Goal: Task Accomplishment & Management: Use online tool/utility

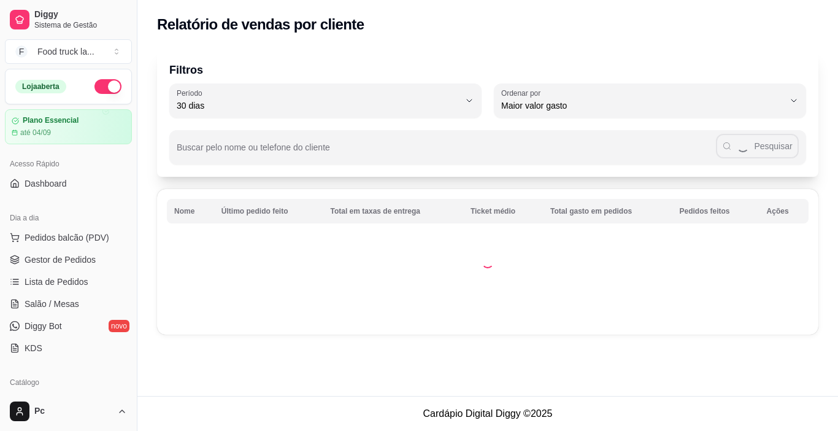
select select "30"
select select "HIGHEST_TOTAL_SPENT_WITH_ORDERS"
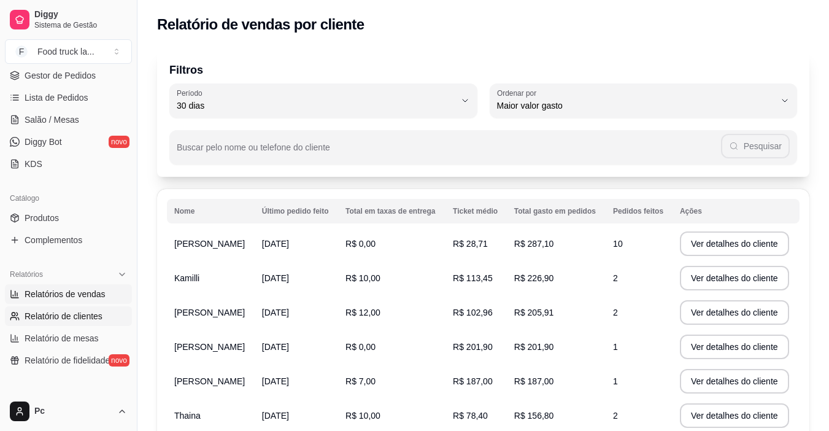
click at [45, 290] on span "Relatórios de vendas" at bounding box center [65, 294] width 81 height 12
select select "ALL"
select select "0"
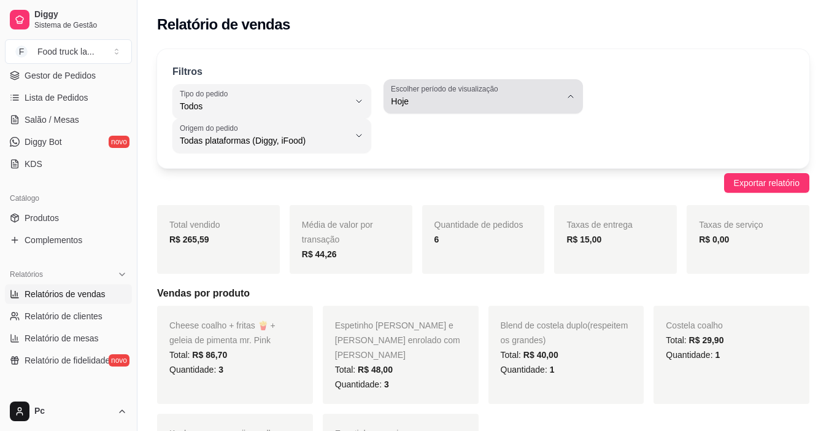
click at [570, 92] on icon "button" at bounding box center [571, 96] width 10 height 10
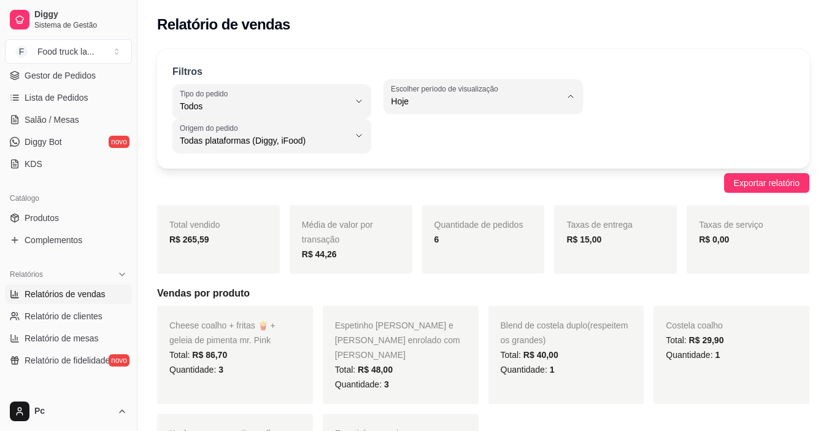
click at [477, 173] on span "7 dias" at bounding box center [477, 171] width 160 height 12
type input "7"
select select "7"
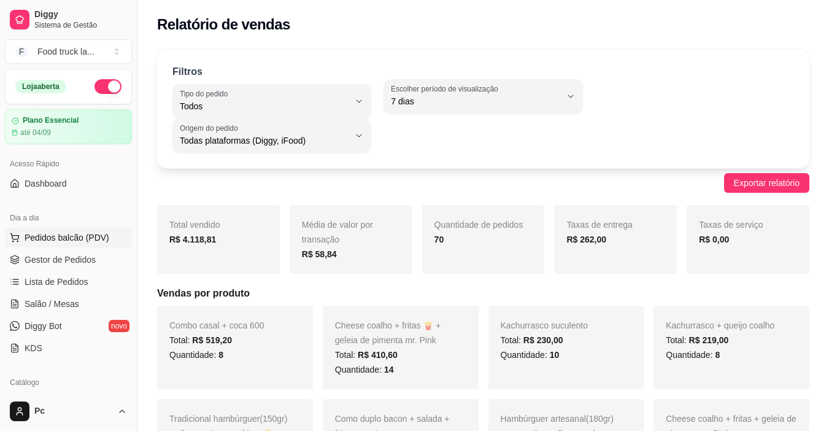
click at [67, 239] on span "Pedidos balcão (PDV)" at bounding box center [67, 237] width 85 height 12
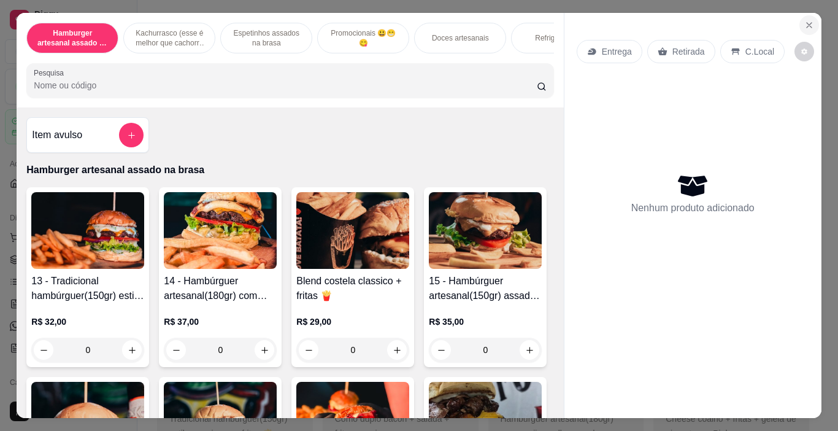
click at [804, 20] on icon "Close" at bounding box center [809, 25] width 10 height 10
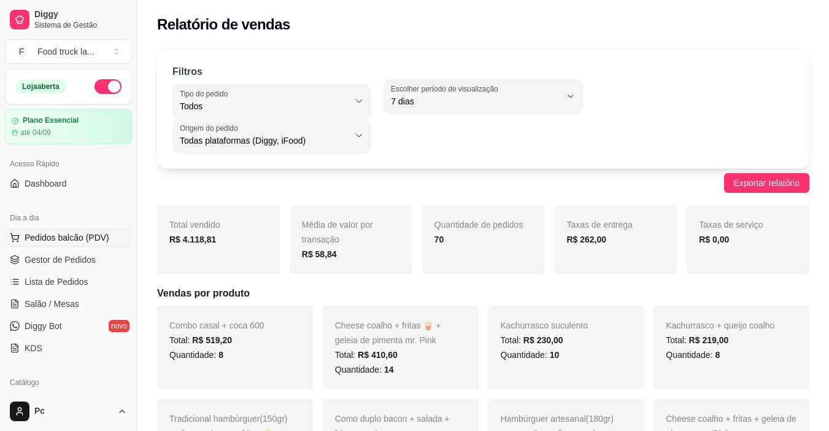
click at [91, 234] on span "Pedidos balcão (PDV)" at bounding box center [67, 237] width 85 height 12
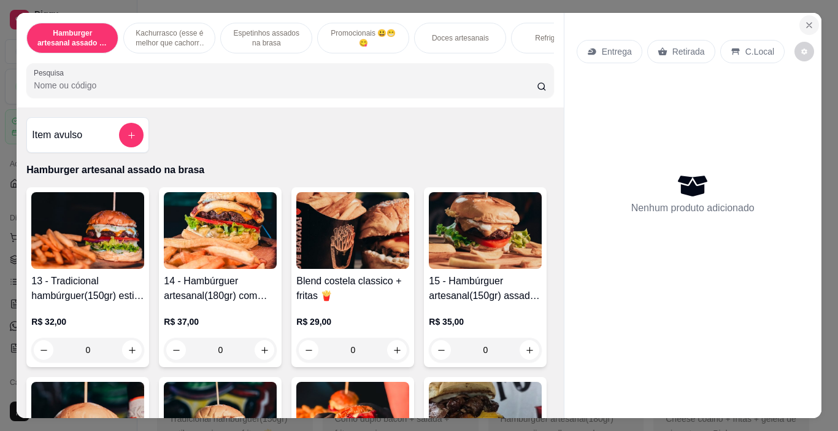
click at [804, 24] on icon "Close" at bounding box center [809, 25] width 10 height 10
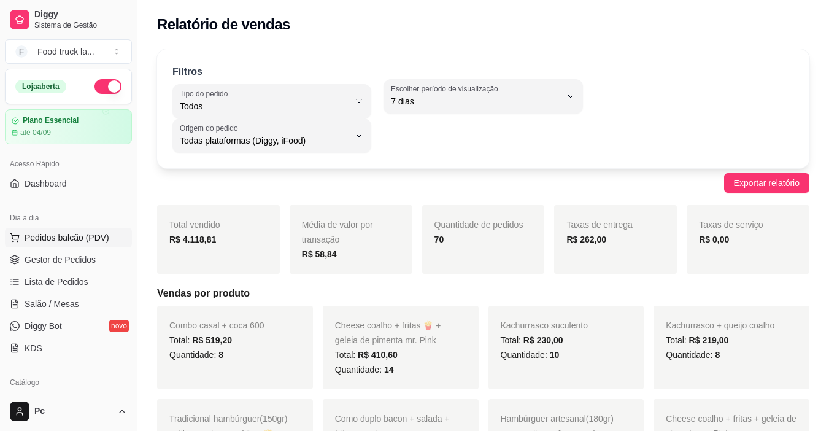
click at [79, 240] on span "Pedidos balcão (PDV)" at bounding box center [67, 237] width 85 height 12
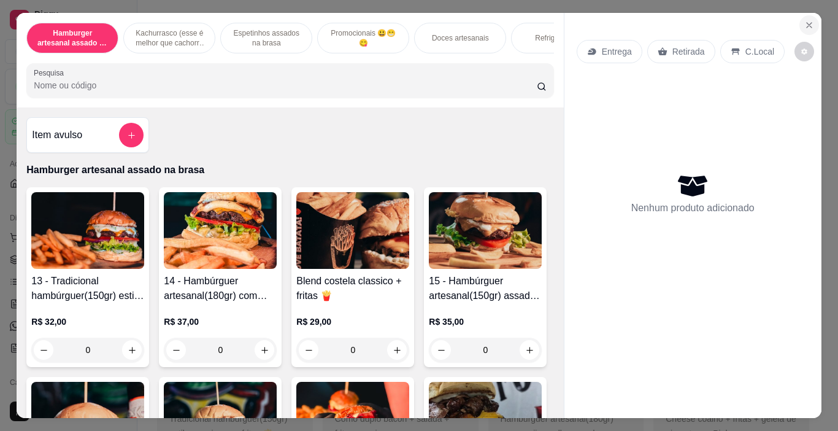
click at [804, 20] on icon "Close" at bounding box center [809, 25] width 10 height 10
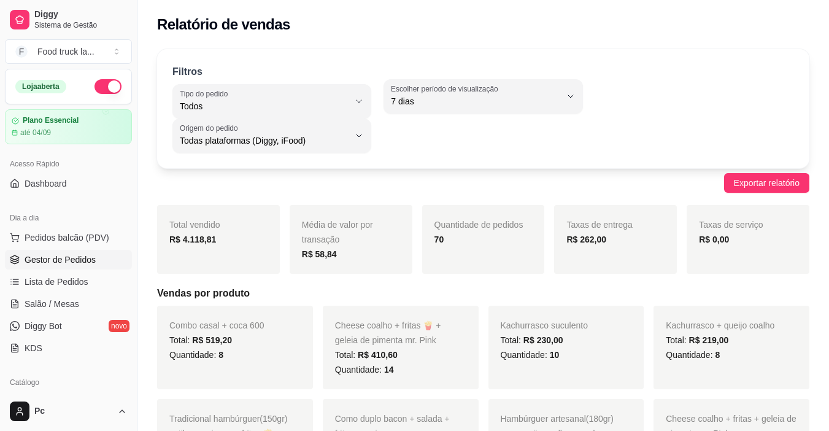
click at [77, 257] on span "Gestor de Pedidos" at bounding box center [60, 259] width 71 height 12
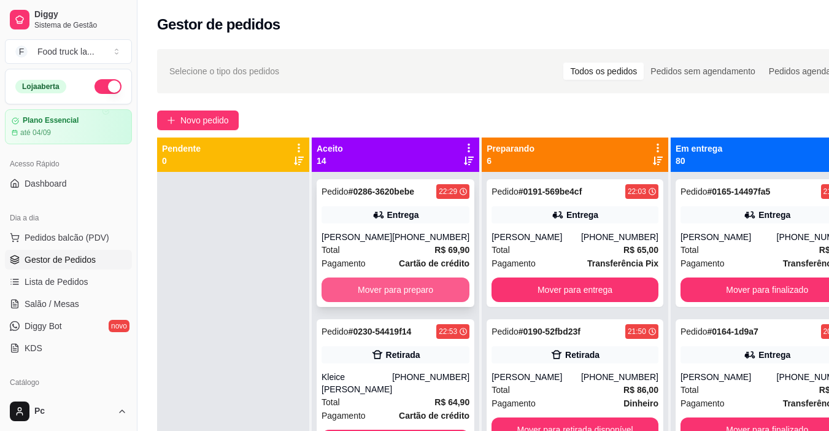
click at [398, 275] on div "Pedido # 0286-3620bebe 22:29 Entrega [PERSON_NAME] [PHONE_NUMBER] Total R$ 69,9…" at bounding box center [396, 243] width 158 height 128
click at [385, 296] on button "Mover para preparo" at bounding box center [395, 289] width 148 height 25
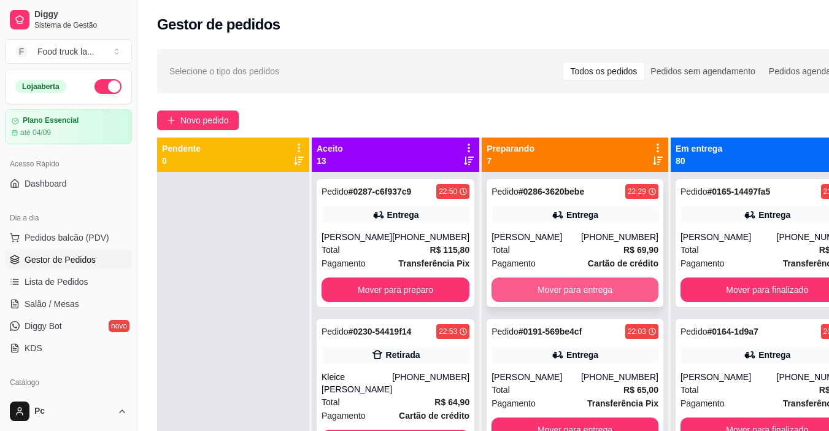
click at [541, 286] on button "Mover para entrega" at bounding box center [574, 289] width 167 height 25
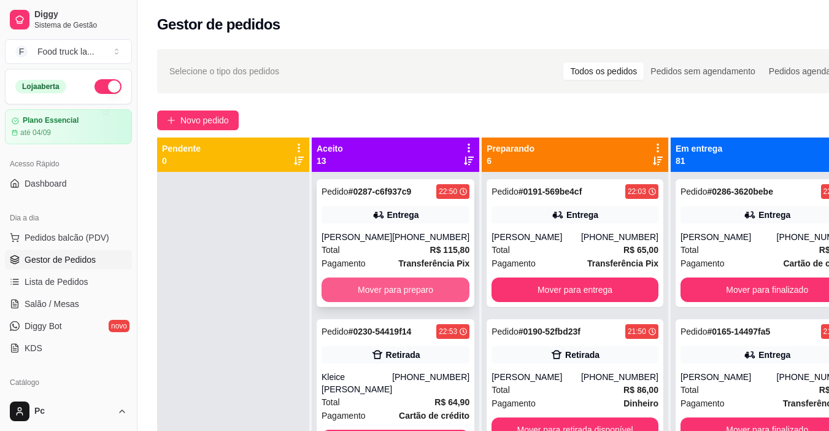
click at [429, 288] on button "Mover para preparo" at bounding box center [395, 289] width 148 height 25
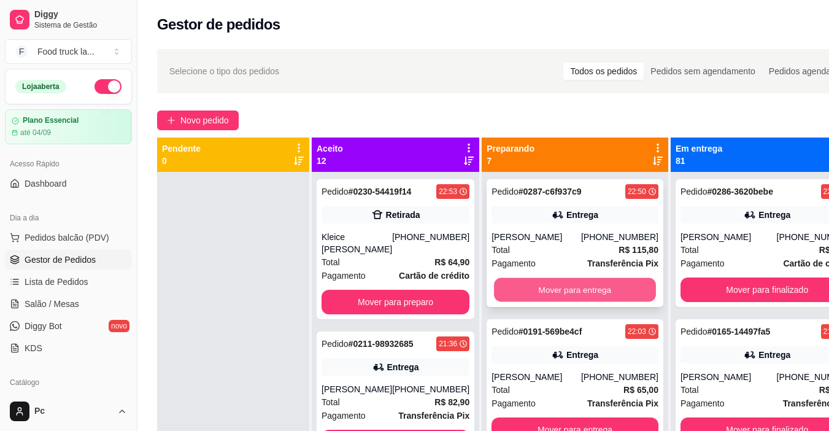
click at [571, 293] on button "Mover para entrega" at bounding box center [575, 290] width 162 height 24
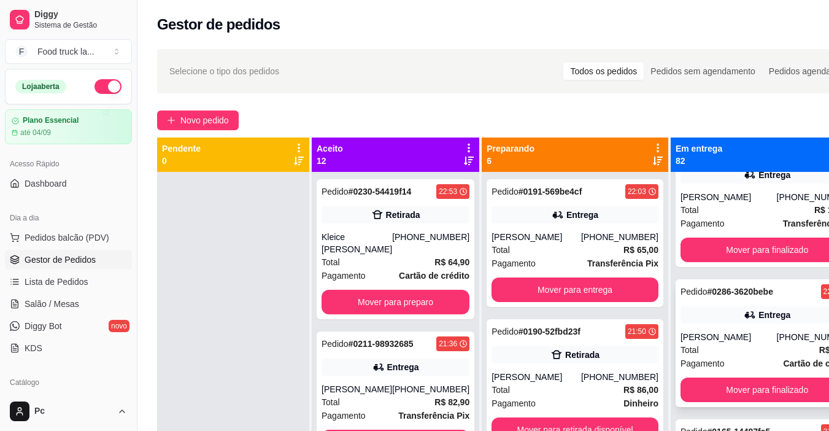
scroll to position [61, 0]
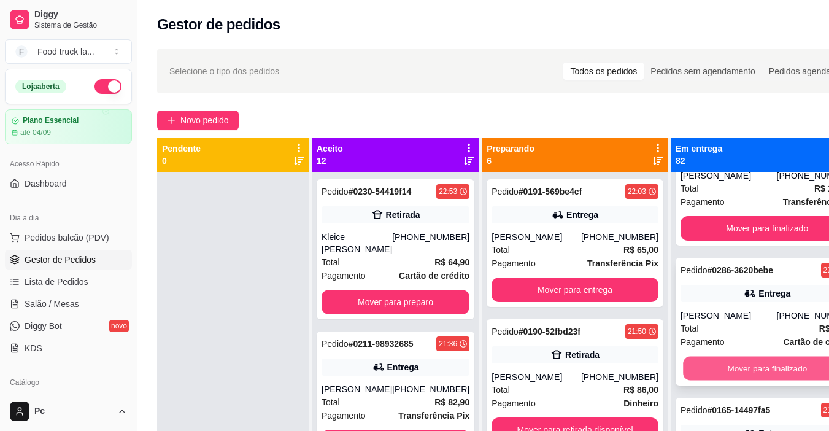
click at [724, 364] on button "Mover para finalizado" at bounding box center [767, 368] width 168 height 24
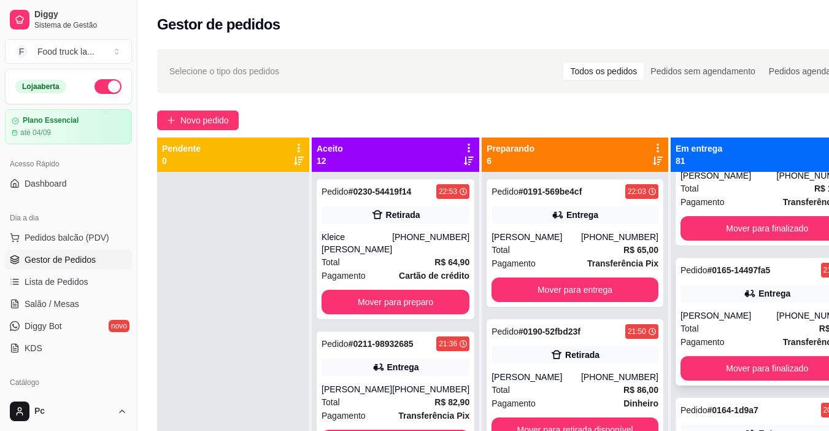
scroll to position [0, 0]
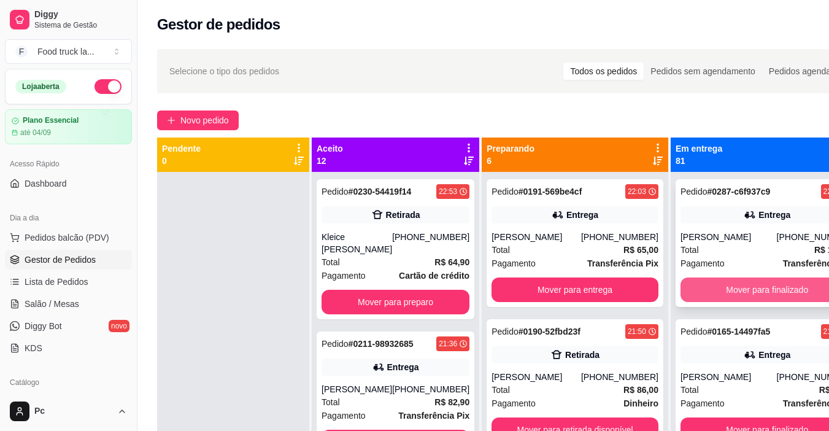
click at [689, 299] on button "Mover para finalizado" at bounding box center [767, 289] width 174 height 25
